Goal: Information Seeking & Learning: Learn about a topic

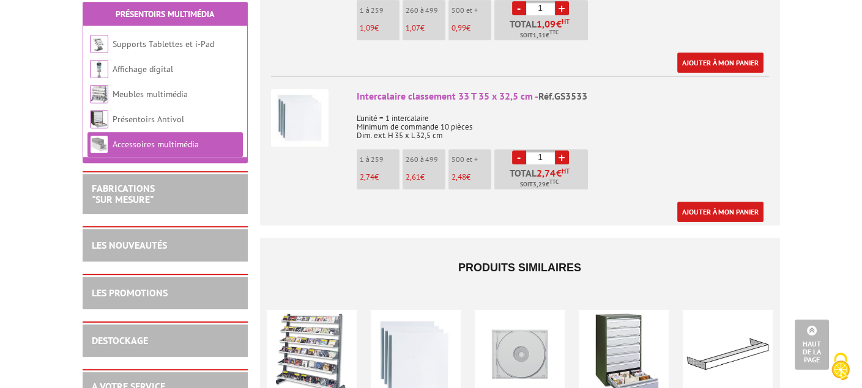
scroll to position [795, 0]
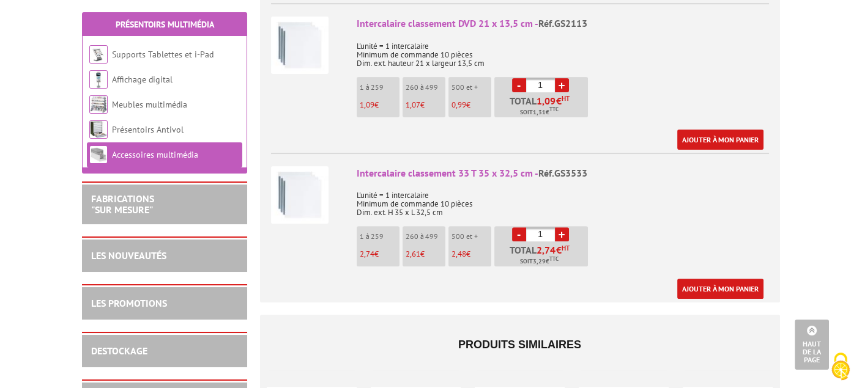
click at [311, 170] on img at bounding box center [299, 194] width 57 height 57
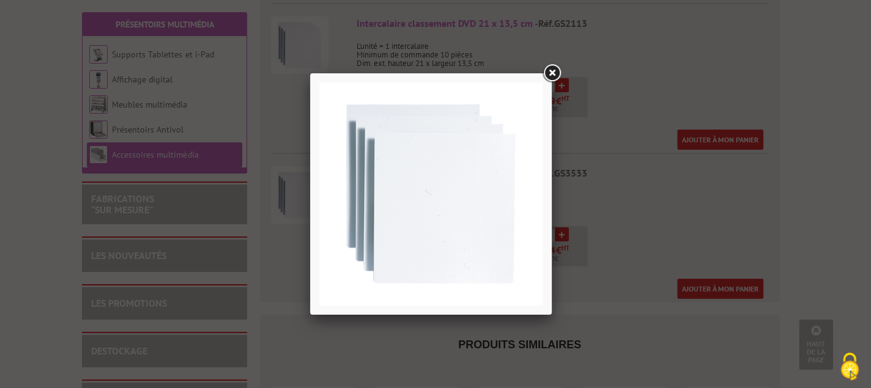
click at [549, 74] on link at bounding box center [552, 73] width 22 height 22
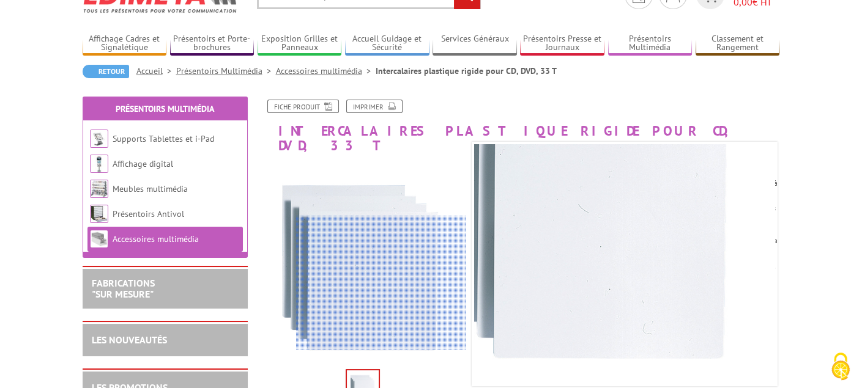
scroll to position [0, 0]
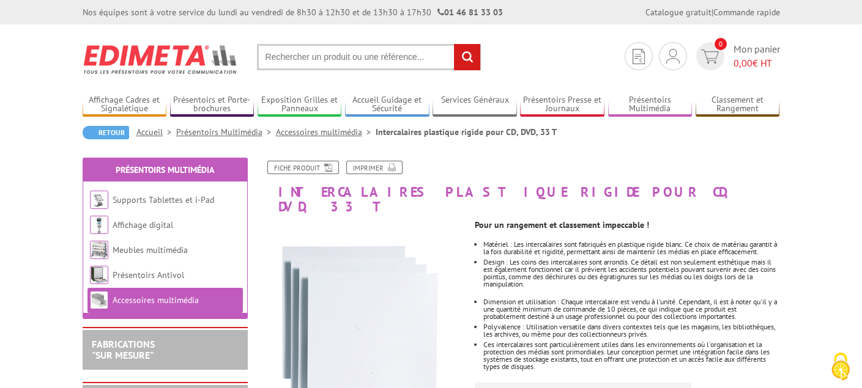
click at [295, 55] on input "text" at bounding box center [369, 57] width 224 height 26
click at [263, 55] on input "text" at bounding box center [369, 57] width 224 height 26
type input "INTERCALAIRES BD"
click at [464, 58] on input "rechercher" at bounding box center [467, 57] width 26 height 26
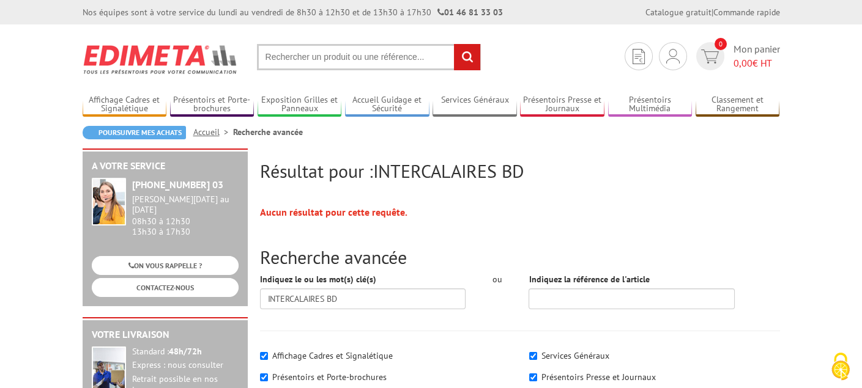
click at [330, 50] on input "text" at bounding box center [369, 57] width 224 height 26
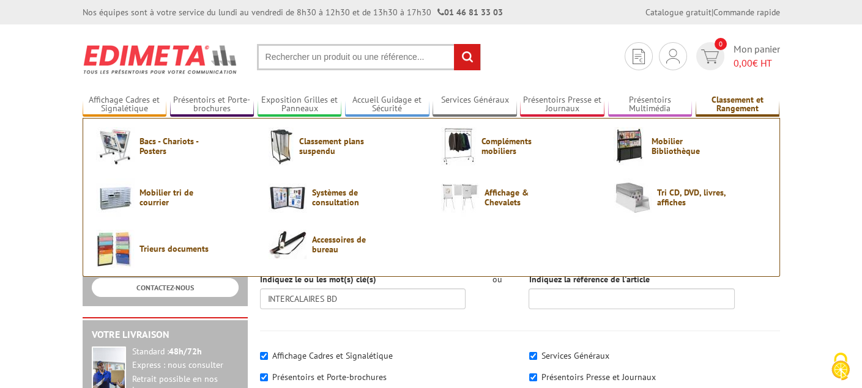
click at [742, 102] on link "Classement et Rangement" at bounding box center [737, 105] width 84 height 20
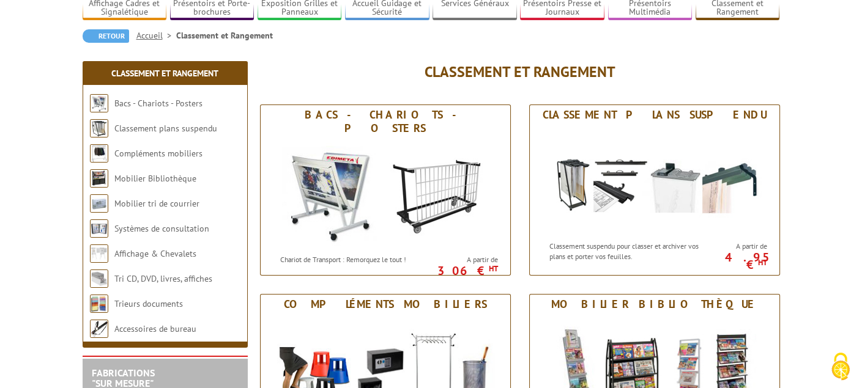
scroll to position [122, 0]
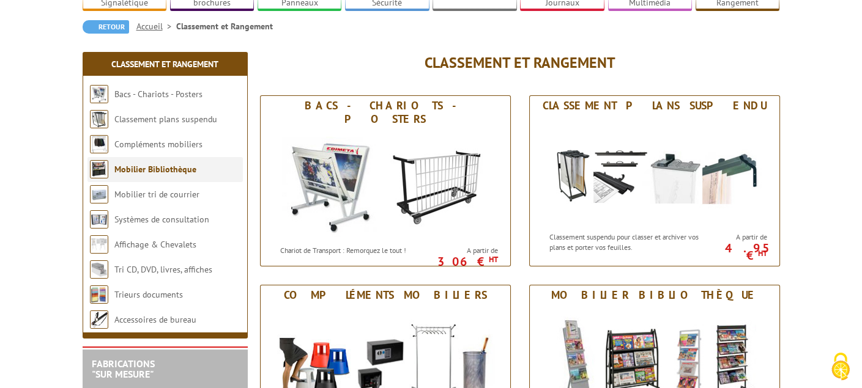
click at [117, 164] on link "Mobilier Bibliothèque" at bounding box center [155, 169] width 82 height 11
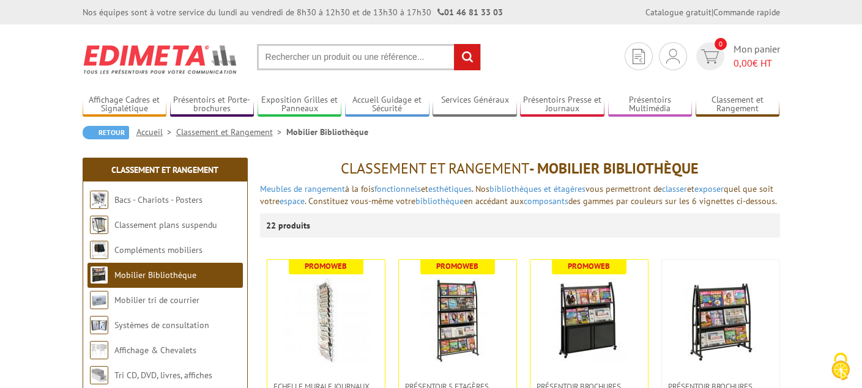
click at [300, 55] on input "text" at bounding box center [369, 57] width 224 height 26
click at [276, 54] on input "text" at bounding box center [369, 57] width 224 height 26
click at [271, 54] on input "text" at bounding box center [369, 57] width 224 height 26
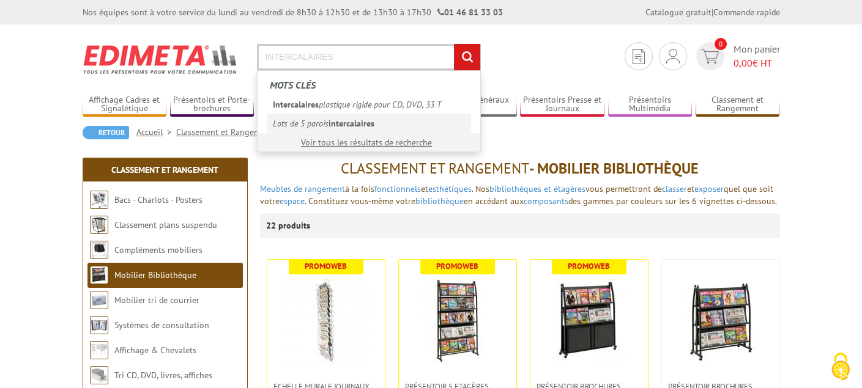
type input "INTERCALAIRES"
click at [369, 121] on em "intercalaires" at bounding box center [351, 123] width 46 height 11
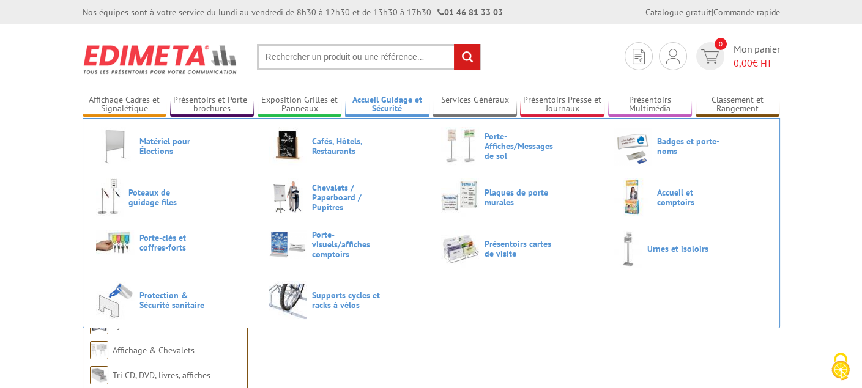
click at [396, 83] on li "Accueil Guidage et Sécurité Matériel pour Élections Cafés, Hôtels, Restaurants …" at bounding box center [387, 99] width 84 height 35
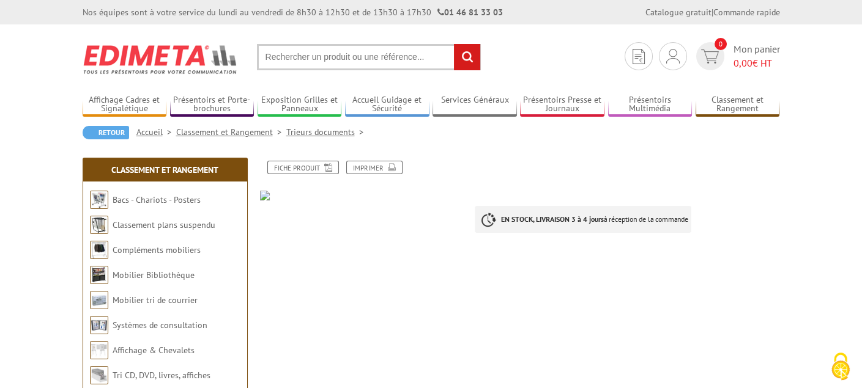
click at [351, 60] on input "text" at bounding box center [369, 57] width 224 height 26
click at [325, 55] on input "text" at bounding box center [369, 57] width 224 height 26
click at [296, 56] on input "text" at bounding box center [369, 57] width 224 height 26
click at [262, 56] on input "text" at bounding box center [369, 57] width 224 height 26
drag, startPoint x: 284, startPoint y: 56, endPoint x: 300, endPoint y: 58, distance: 15.4
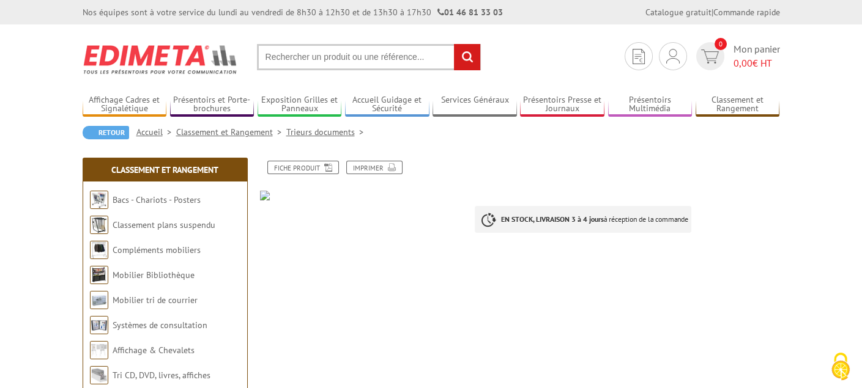
click at [300, 58] on input "text" at bounding box center [369, 57] width 224 height 26
drag, startPoint x: 427, startPoint y: 58, endPoint x: 271, endPoint y: 58, distance: 156.6
click at [271, 58] on input "text" at bounding box center [369, 57] width 224 height 26
click at [502, 221] on strong "EN STOCK, LIVRAISON 3 à 4 jours" at bounding box center [552, 219] width 103 height 9
click at [313, 165] on link "Fiche produit" at bounding box center [303, 167] width 72 height 13
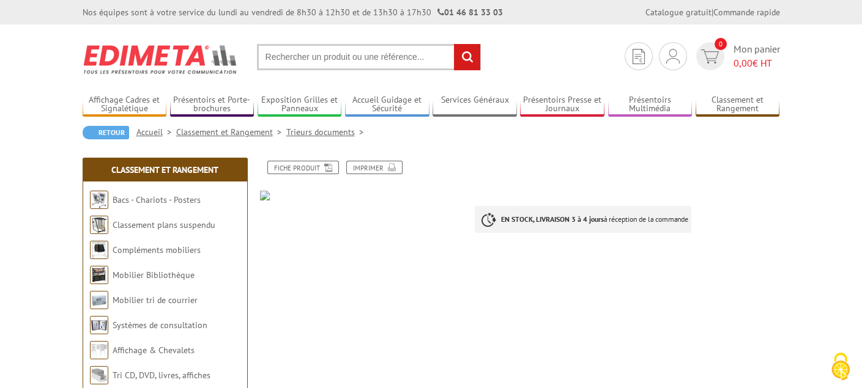
click at [286, 53] on input "text" at bounding box center [369, 57] width 224 height 26
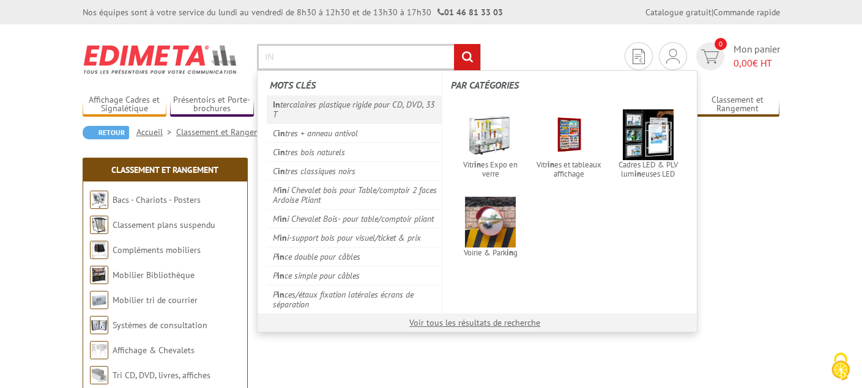
type input "IN"
click at [302, 107] on link "In tercalaires plastique rigide pour CD, DVD, 33 T" at bounding box center [355, 109] width 176 height 28
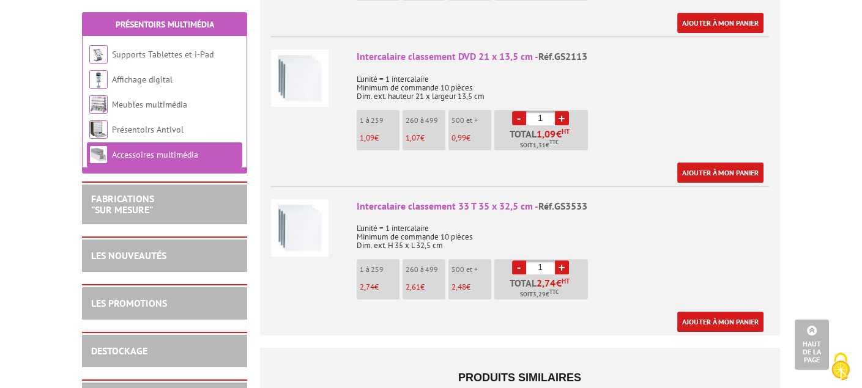
scroll to position [734, 0]
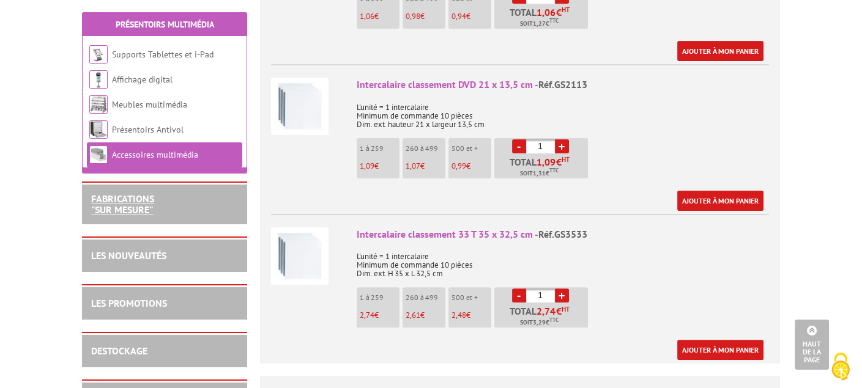
click at [116, 205] on link "FABRICATIONS "Sur Mesure"" at bounding box center [122, 204] width 63 height 23
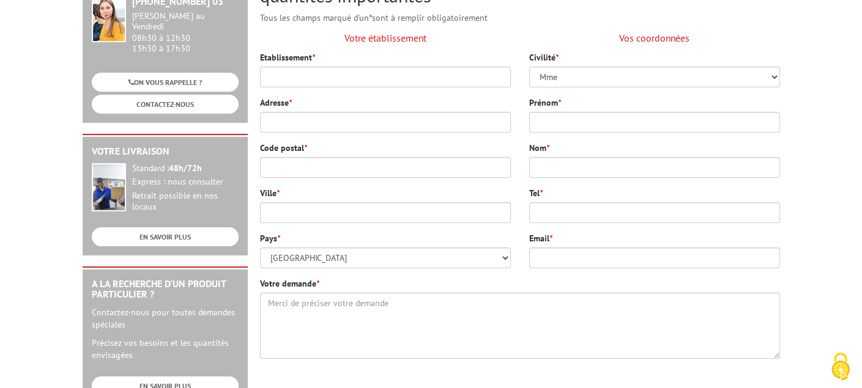
scroll to position [245, 0]
